Goal: Task Accomplishment & Management: Use online tool/utility

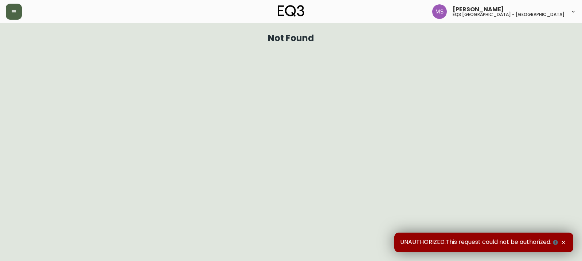
click at [11, 14] on icon "button" at bounding box center [14, 12] width 6 height 6
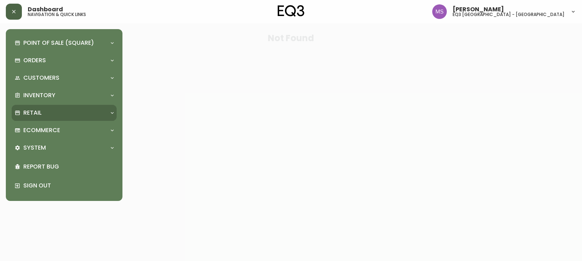
click at [47, 111] on div "Retail" at bounding box center [61, 113] width 92 height 8
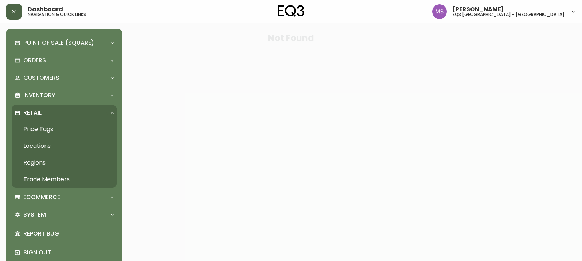
click at [47, 127] on link "Price Tags" at bounding box center [64, 129] width 105 height 17
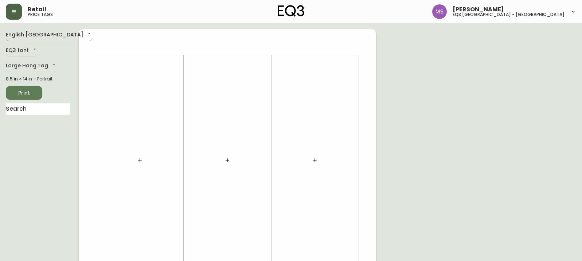
click at [51, 33] on body "Retail price tags [PERSON_NAME] eq3 [GEOGRAPHIC_DATA] - st laurent English [GEO…" at bounding box center [291, 259] width 582 height 519
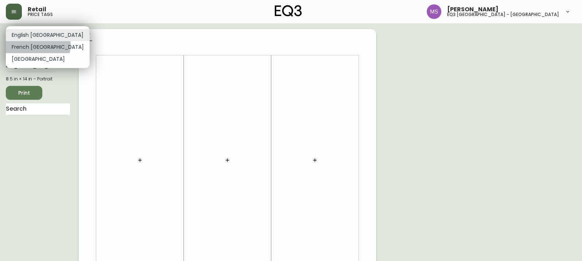
click at [38, 45] on li "French [GEOGRAPHIC_DATA]" at bounding box center [48, 47] width 84 height 12
type input "fr_CA"
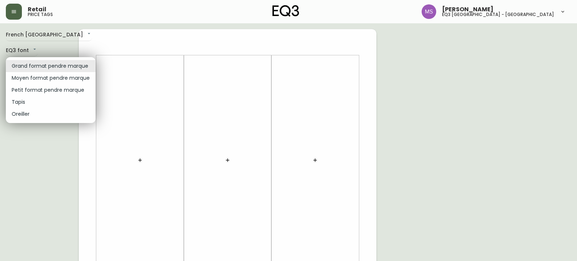
click at [68, 68] on body "Retail price tags [PERSON_NAME] eq3 [GEOGRAPHIC_DATA] - [GEOGRAPHIC_DATA][PERSO…" at bounding box center [288, 259] width 577 height 519
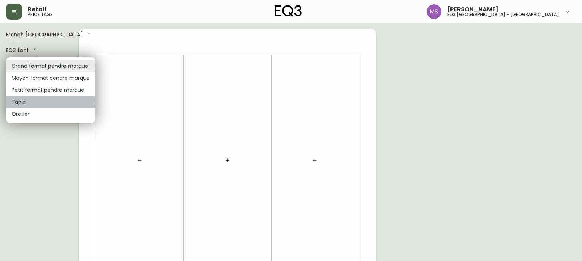
click at [28, 104] on li "Tapis" at bounding box center [51, 102] width 90 height 12
type input "rugs"
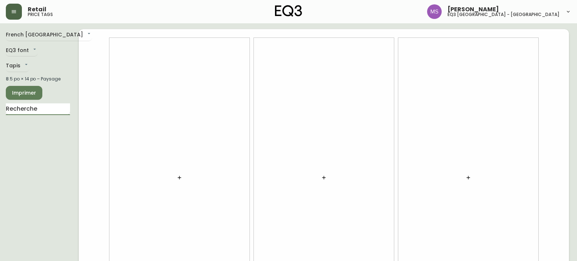
click at [36, 106] on input "text" at bounding box center [38, 110] width 64 height 12
type input "trace"
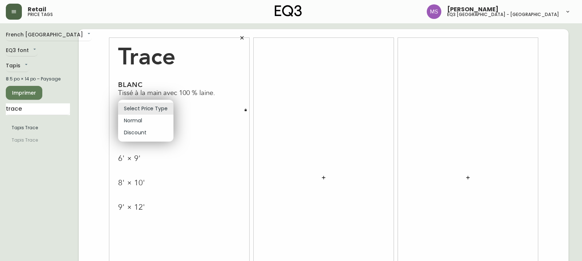
click at [168, 107] on body "Retail price tags [PERSON_NAME] eq3 [GEOGRAPHIC_DATA] - [GEOGRAPHIC_DATA][PERSO…" at bounding box center [291, 163] width 582 height 327
click at [168, 107] on li "Select Price Type" at bounding box center [145, 109] width 55 height 12
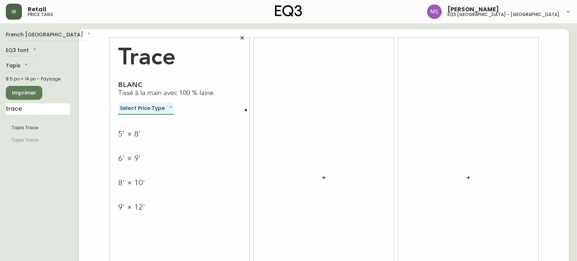
click at [168, 107] on body "Retail price tags [PERSON_NAME] eq3 [GEOGRAPHIC_DATA] - [GEOGRAPHIC_DATA][PERSO…" at bounding box center [288, 163] width 577 height 327
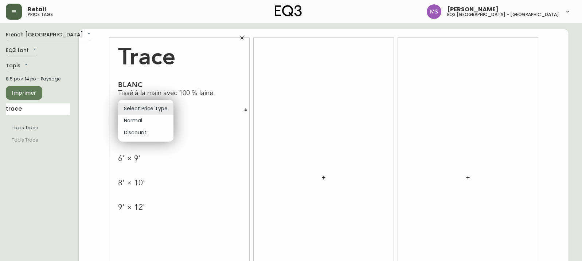
click at [143, 122] on li "Normal" at bounding box center [145, 121] width 55 height 12
type input "normal"
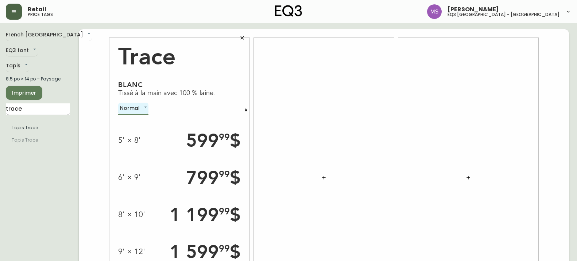
click at [30, 111] on input "trace" at bounding box center [38, 110] width 64 height 12
type input "t"
type input "b"
type input "slub"
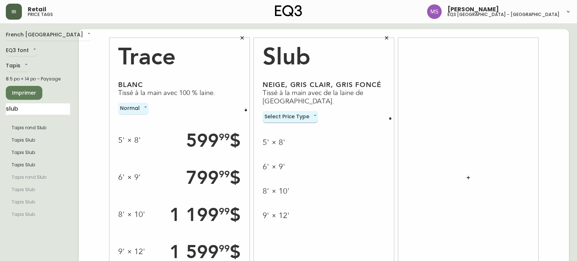
click at [313, 118] on body "Retail price tags [PERSON_NAME] eq3 [GEOGRAPHIC_DATA] - st [PERSON_NAME][GEOGRA…" at bounding box center [288, 163] width 577 height 327
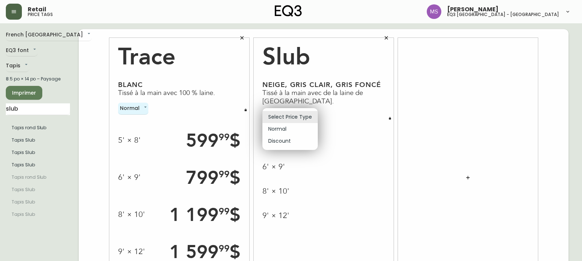
click at [307, 132] on li "Normal" at bounding box center [289, 129] width 55 height 12
type input "normal"
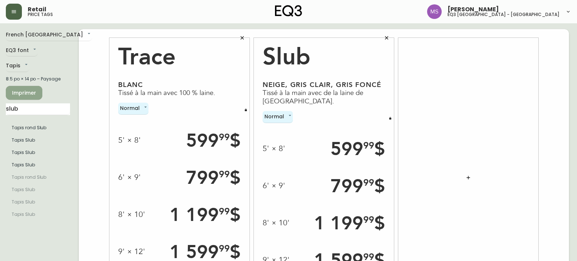
click at [31, 91] on span "Imprimer" at bounding box center [24, 93] width 25 height 9
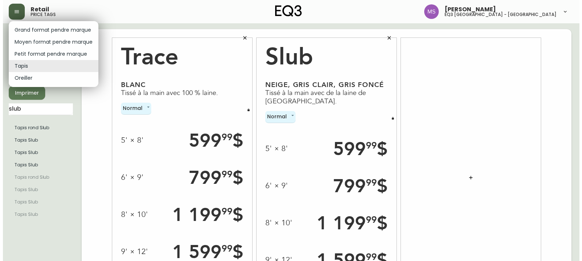
click at [25, 67] on body "Retail price tags [PERSON_NAME] eq3 [GEOGRAPHIC_DATA] - st [PERSON_NAME][GEOGRA…" at bounding box center [288, 163] width 577 height 327
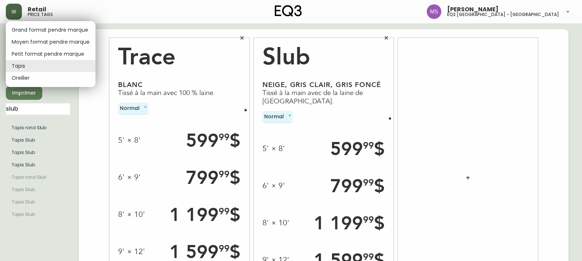
click at [491, 57] on div at bounding box center [291, 130] width 582 height 261
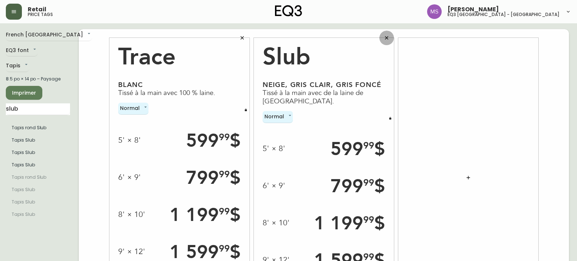
click at [385, 37] on icon "button" at bounding box center [386, 37] width 3 height 3
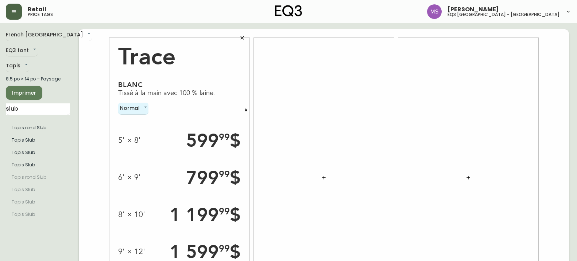
click at [241, 33] on button "button" at bounding box center [242, 38] width 15 height 15
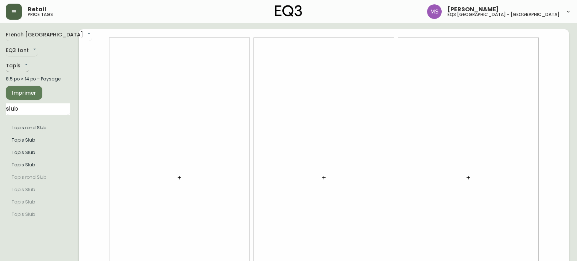
click at [26, 65] on body "Retail price tags [PERSON_NAME] eq3 [GEOGRAPHIC_DATA] - [GEOGRAPHIC_DATA][PERSO…" at bounding box center [288, 163] width 577 height 327
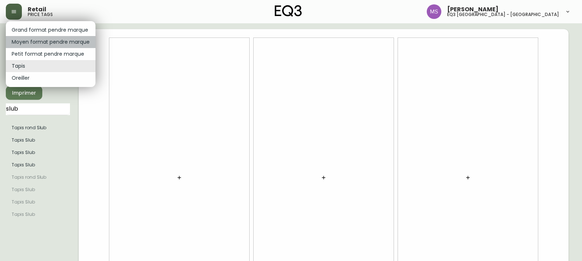
click at [51, 41] on li "Moyen format pendre marque" at bounding box center [51, 42] width 90 height 12
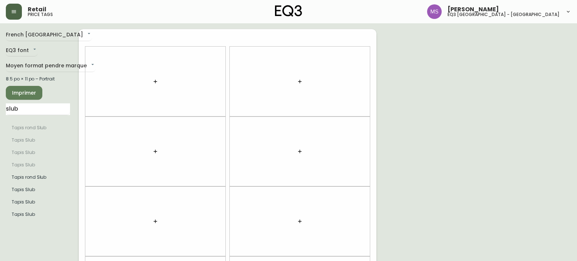
click at [88, 66] on div at bounding box center [155, 82] width 140 height 70
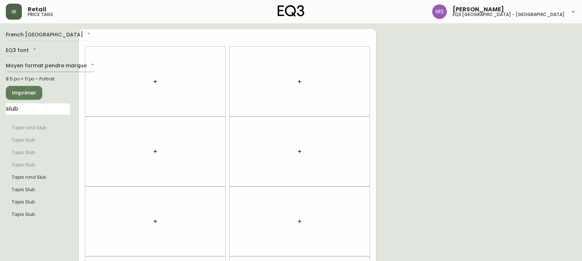
click at [82, 65] on body "Retail price tags [PERSON_NAME] eq3 [GEOGRAPHIC_DATA] - st [PERSON_NAME][GEOGRA…" at bounding box center [291, 207] width 582 height 414
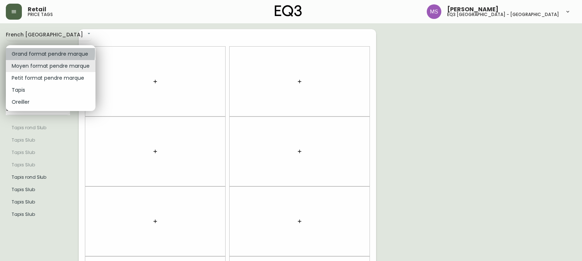
click at [37, 53] on li "Grand format pendre marque" at bounding box center [51, 54] width 90 height 12
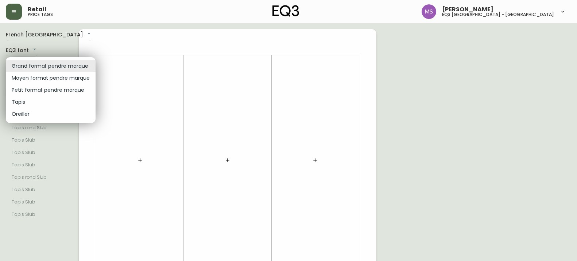
click at [84, 66] on body "Retail price tags [PERSON_NAME] eq3 [GEOGRAPHIC_DATA] - [GEOGRAPHIC_DATA][PERSO…" at bounding box center [288, 259] width 577 height 519
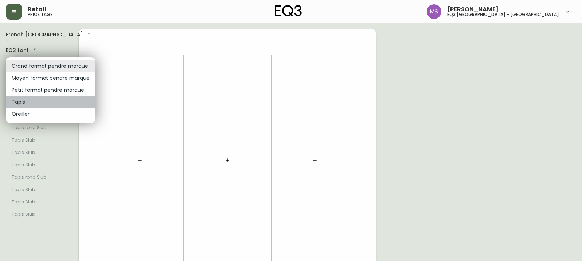
click at [27, 104] on li "Tapis" at bounding box center [51, 102] width 90 height 12
type input "rugs"
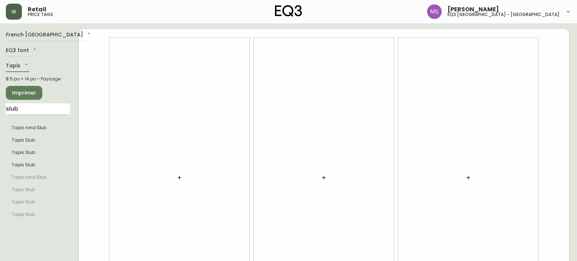
click at [34, 109] on input "slub" at bounding box center [38, 110] width 64 height 12
click at [26, 145] on li "Tapis Slub" at bounding box center [38, 140] width 64 height 12
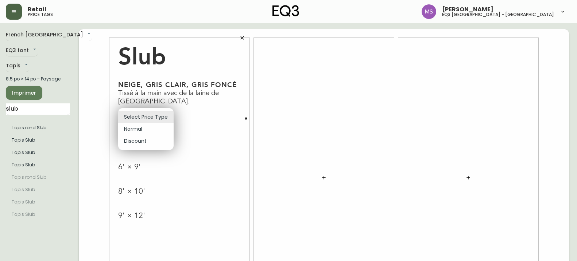
click at [165, 116] on body "Retail price tags [PERSON_NAME] eq3 [GEOGRAPHIC_DATA] - [GEOGRAPHIC_DATA][PERSO…" at bounding box center [288, 163] width 577 height 327
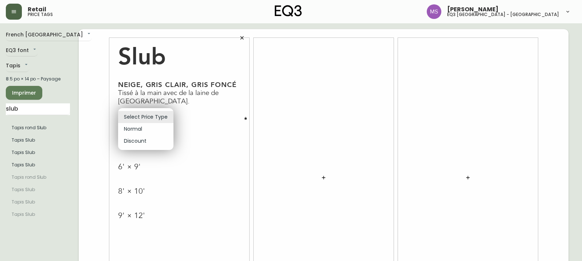
click at [157, 130] on li "Normal" at bounding box center [145, 129] width 55 height 12
type input "normal"
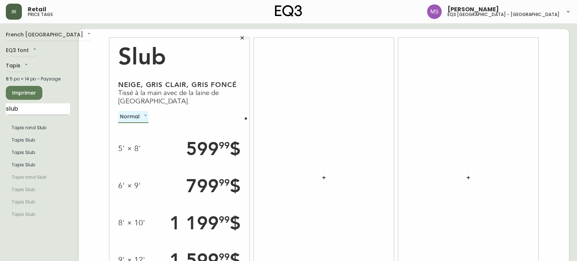
click at [29, 114] on input "slub" at bounding box center [38, 110] width 64 height 12
type input "s"
type input "trace"
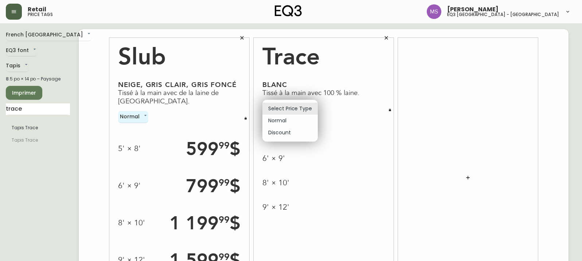
click at [308, 109] on body "Retail price tags [PERSON_NAME] eq3 [GEOGRAPHIC_DATA] - [GEOGRAPHIC_DATA][PERSO…" at bounding box center [291, 163] width 582 height 327
click at [287, 119] on li "Normal" at bounding box center [289, 121] width 55 height 12
type input "normal"
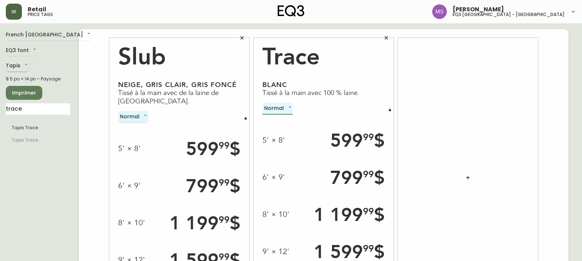
click at [24, 62] on body "Retail price tags [PERSON_NAME] eq3 [GEOGRAPHIC_DATA] - [GEOGRAPHIC_DATA][PERSO…" at bounding box center [291, 163] width 582 height 327
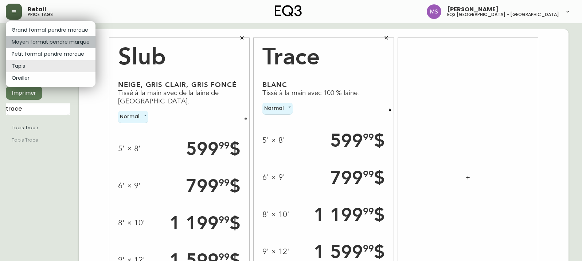
click at [75, 40] on li "Moyen format pendre marque" at bounding box center [51, 42] width 90 height 12
type input "medium"
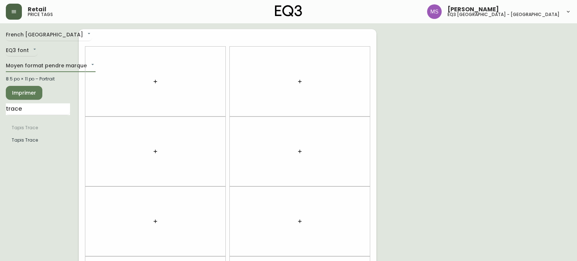
click at [155, 82] on icon "button" at bounding box center [155, 82] width 6 height 6
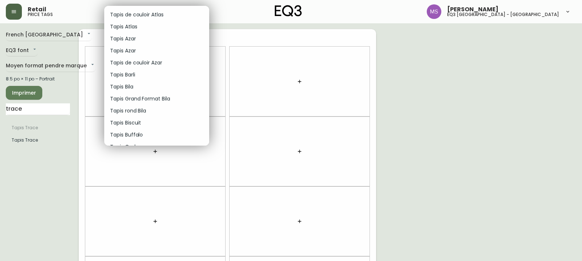
click at [39, 109] on div at bounding box center [291, 130] width 582 height 261
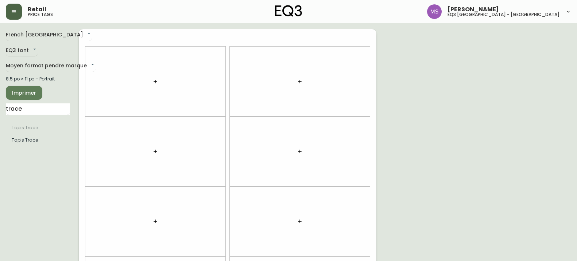
click at [42, 107] on input "trace" at bounding box center [38, 110] width 64 height 12
click at [31, 148] on ul "Tapis Trace Tapis Trace" at bounding box center [38, 134] width 64 height 31
click at [13, 141] on li "Tapis Trace" at bounding box center [38, 140] width 64 height 12
click at [32, 108] on input "trace" at bounding box center [38, 110] width 64 height 12
click at [21, 141] on li "Tapis Trace" at bounding box center [38, 140] width 64 height 12
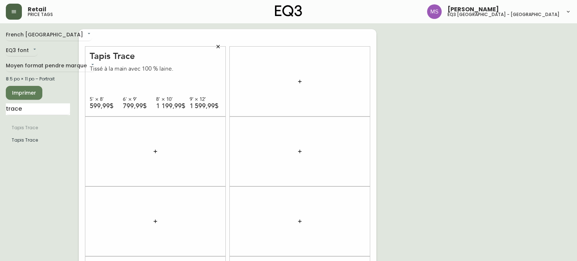
drag, startPoint x: 30, startPoint y: 115, endPoint x: 0, endPoint y: 107, distance: 30.3
click at [0, 110] on html "Retail price tags [PERSON_NAME] eq3 [GEOGRAPHIC_DATA] - [GEOGRAPHIC_DATA][PERSO…" at bounding box center [288, 207] width 577 height 414
drag, startPoint x: 28, startPoint y: 109, endPoint x: 0, endPoint y: 106, distance: 28.2
click at [0, 106] on html "Retail price tags [PERSON_NAME] eq3 [GEOGRAPHIC_DATA] - [GEOGRAPHIC_DATA][PERSO…" at bounding box center [288, 207] width 577 height 414
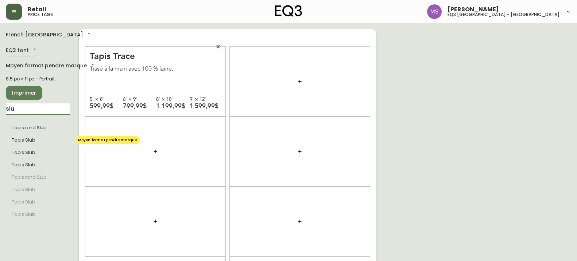
type input "slu"
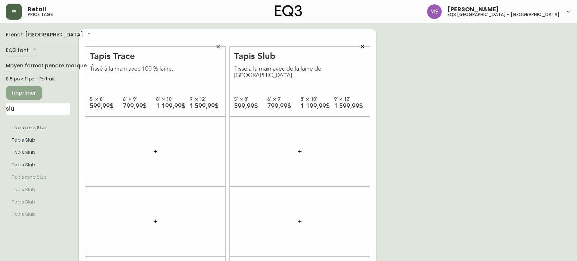
click at [19, 93] on span "Imprimer" at bounding box center [24, 93] width 25 height 9
click at [362, 47] on icon "button" at bounding box center [362, 46] width 3 height 3
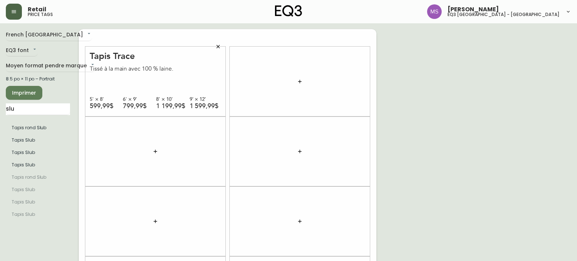
click at [26, 95] on span "Imprimer" at bounding box center [24, 93] width 25 height 9
